Goal: Information Seeking & Learning: Learn about a topic

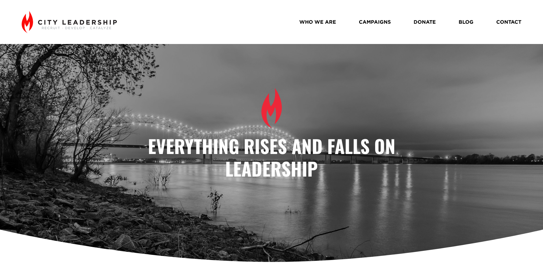
click at [321, 22] on link "WHO WE ARE" at bounding box center [317, 22] width 37 height 10
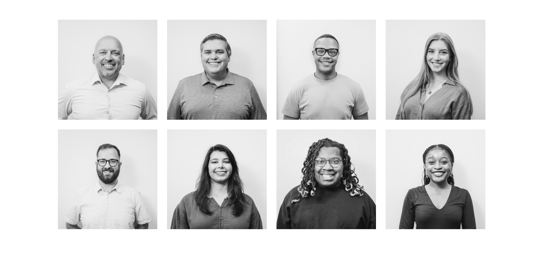
scroll to position [285, 0]
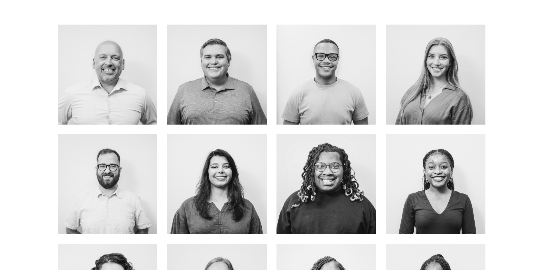
click at [335, 81] on link "about me" at bounding box center [326, 87] width 45 height 15
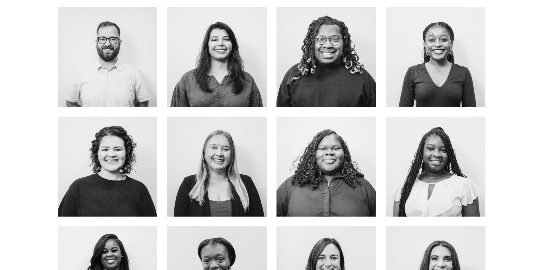
scroll to position [428, 0]
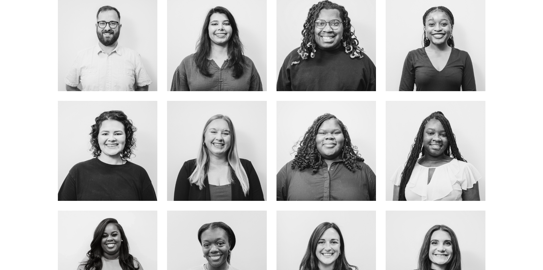
drag, startPoint x: 7, startPoint y: 114, endPoint x: 21, endPoint y: 81, distance: 35.7
click at [21, 81] on div at bounding box center [271, 153] width 543 height 578
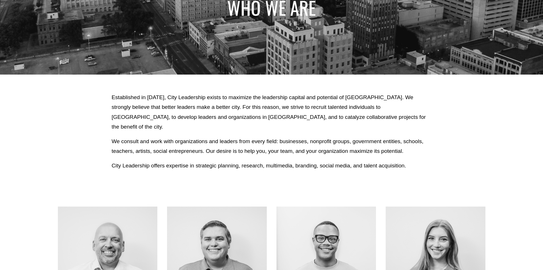
scroll to position [0, 0]
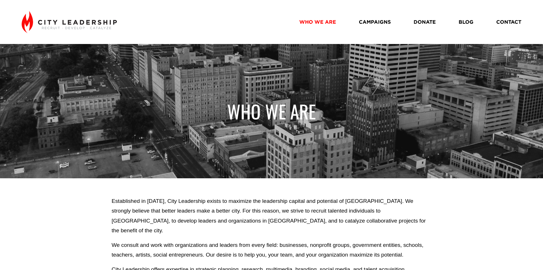
click at [320, 21] on link "WHO WE ARE" at bounding box center [317, 22] width 37 height 10
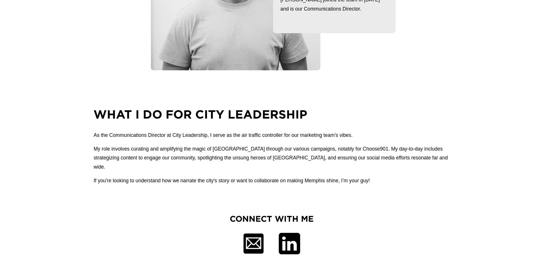
scroll to position [200, 0]
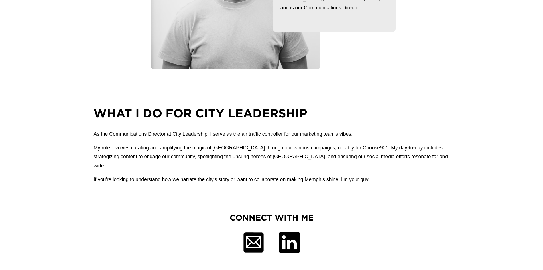
drag, startPoint x: 210, startPoint y: 135, endPoint x: 357, endPoint y: 139, distance: 147.2
click at [357, 139] on p "As the Communications Director at City Leadership, I serve as the air traffic c…" at bounding box center [272, 133] width 356 height 9
drag, startPoint x: 356, startPoint y: 148, endPoint x: 330, endPoint y: 149, distance: 26.2
click at [330, 149] on p "My role involves curating and amplifying the magic of Memphis through our vario…" at bounding box center [272, 156] width 356 height 27
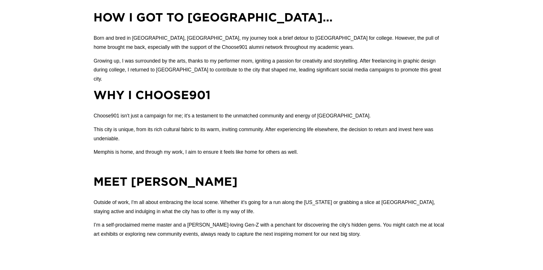
scroll to position [513, 0]
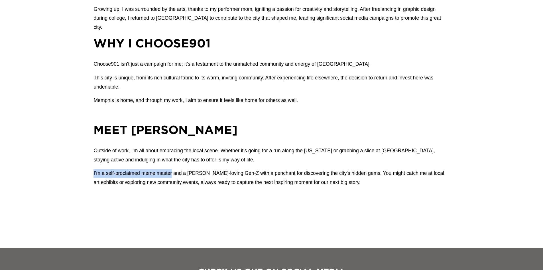
drag, startPoint x: 92, startPoint y: 170, endPoint x: 172, endPoint y: 170, distance: 79.9
click at [172, 170] on div "How I got to Memphis… Born and bred in Memphis, TN, my journey took a brief det…" at bounding box center [271, 94] width 543 height 272
click at [332, 188] on div "Outside of work, I'm all about embracing the local scene. Whether it's going fo…" at bounding box center [272, 173] width 356 height 54
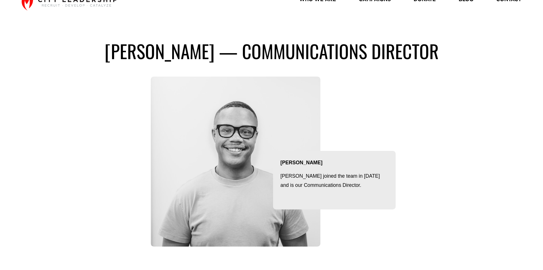
scroll to position [0, 0]
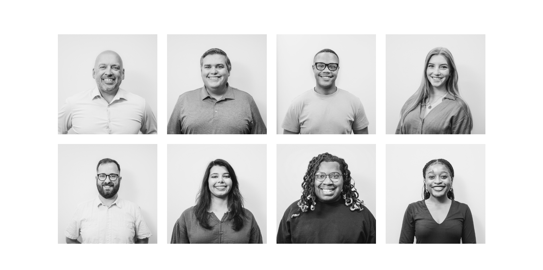
scroll to position [314, 0]
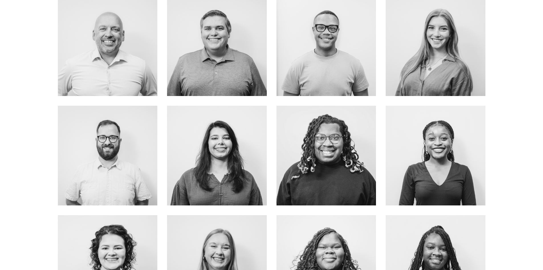
click at [230, 51] on link "ABOUT ME" at bounding box center [216, 58] width 45 height 15
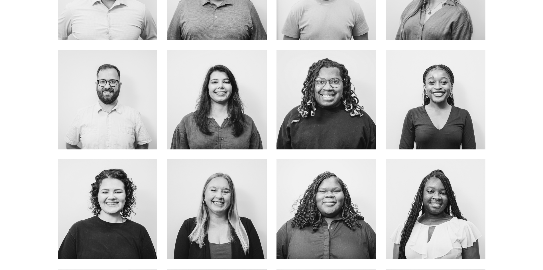
scroll to position [371, 0]
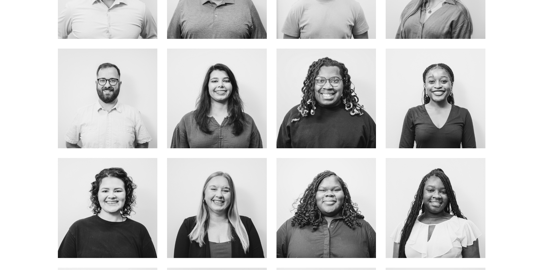
click at [435, 111] on link "EMAIL ME" at bounding box center [435, 111] width 43 height 15
click at [323, 106] on link "about me" at bounding box center [326, 111] width 45 height 15
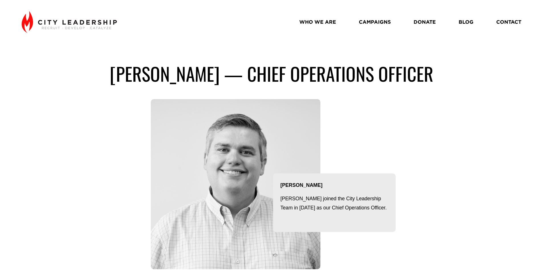
click at [94, 50] on div "[PERSON_NAME] — Chief operations officer [PERSON_NAME] joined the City Leadersh…" at bounding box center [271, 165] width 543 height 242
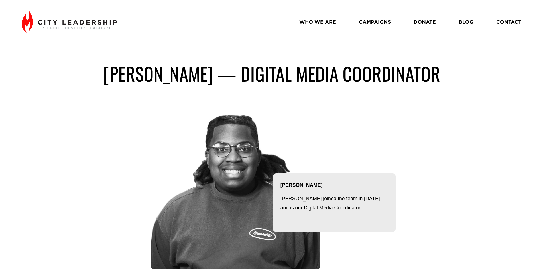
click at [372, 20] on link "CAMPAIGNS" at bounding box center [375, 22] width 32 height 10
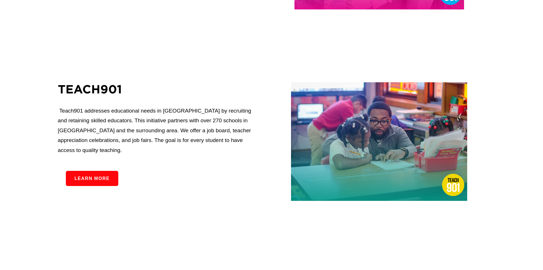
scroll to position [627, 0]
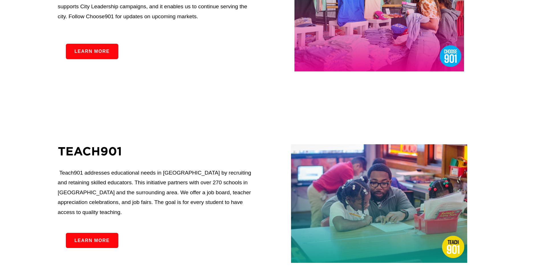
click at [96, 56] on link "Learn more" at bounding box center [92, 51] width 52 height 15
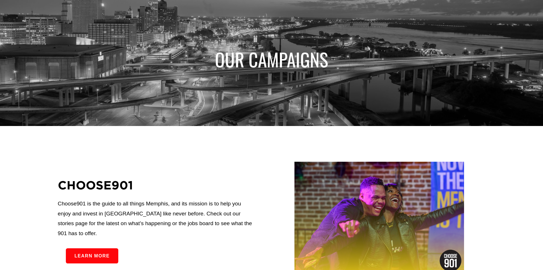
scroll to position [0, 0]
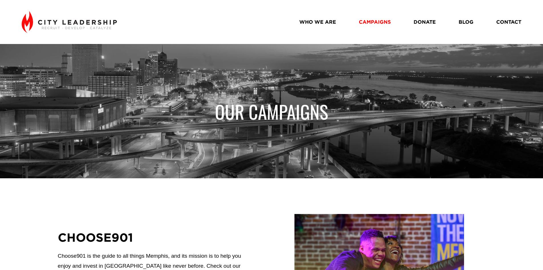
click at [312, 23] on link "WHO WE ARE" at bounding box center [317, 22] width 37 height 10
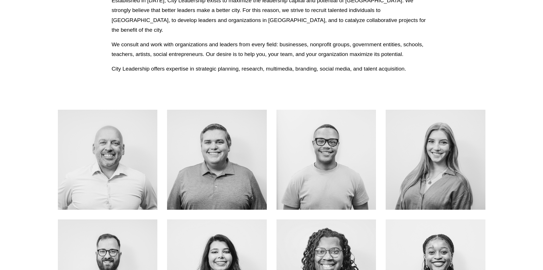
scroll to position [200, 0]
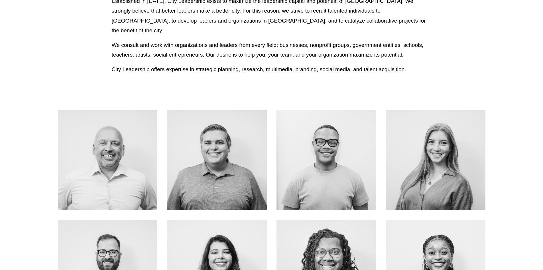
click at [107, 165] on link "About Me" at bounding box center [107, 172] width 45 height 15
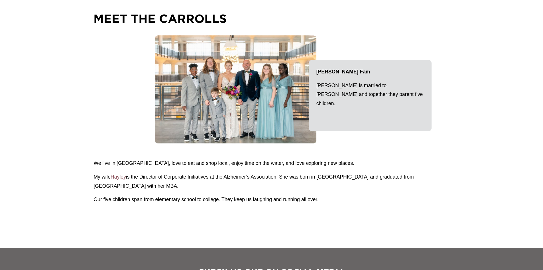
scroll to position [799, 0]
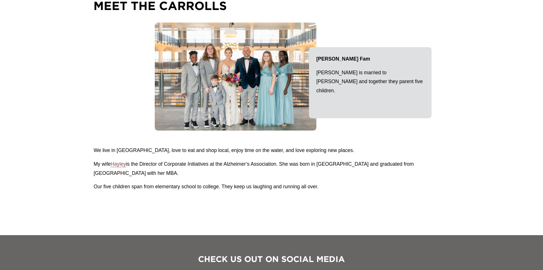
click at [116, 165] on span "Hayley" at bounding box center [118, 164] width 15 height 6
